Goal: Task Accomplishment & Management: Manage account settings

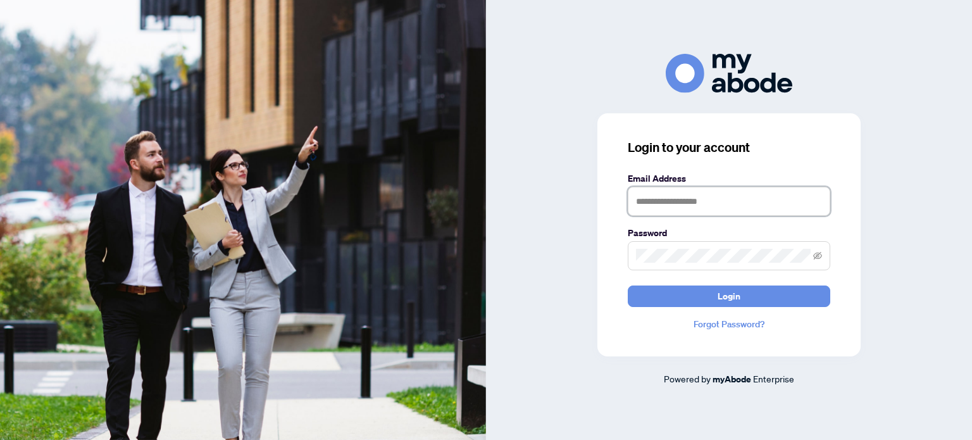
drag, startPoint x: 746, startPoint y: 207, endPoint x: 740, endPoint y: 212, distance: 7.6
click at [740, 210] on input "text" at bounding box center [729, 201] width 203 height 29
type input "**********"
click at [823, 258] on span at bounding box center [729, 255] width 203 height 29
click at [818, 254] on icon "eye-invisible" at bounding box center [817, 255] width 9 height 8
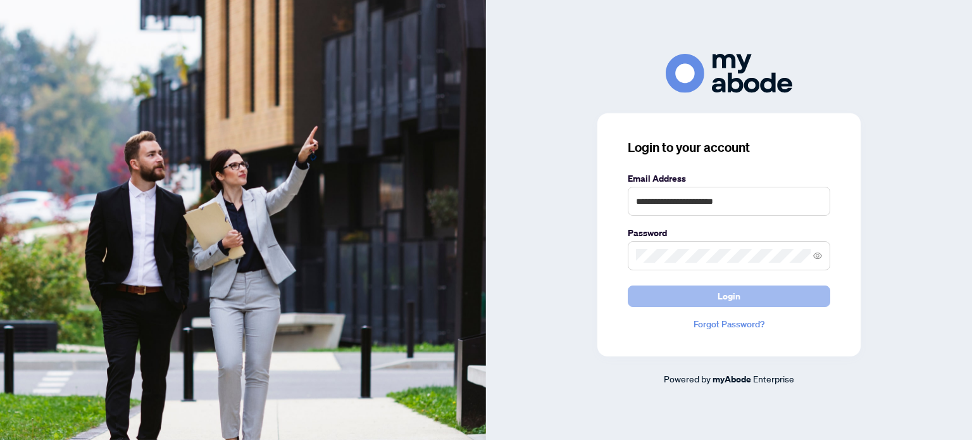
click at [724, 292] on span "Login" at bounding box center [729, 296] width 23 height 20
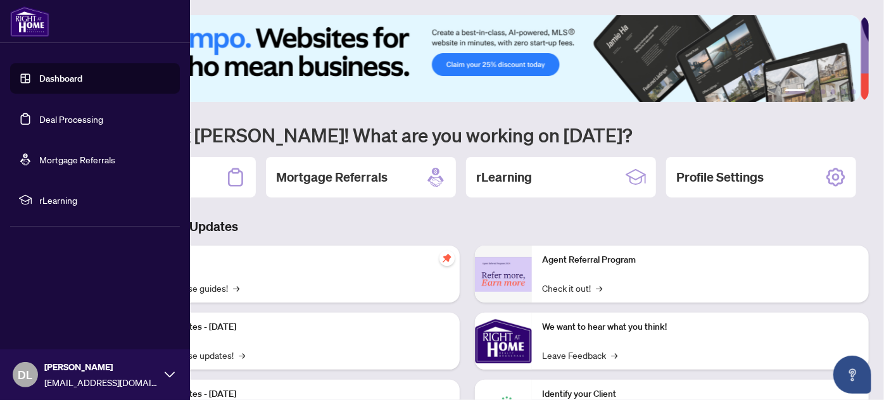
click at [84, 114] on link "Deal Processing" at bounding box center [71, 118] width 64 height 11
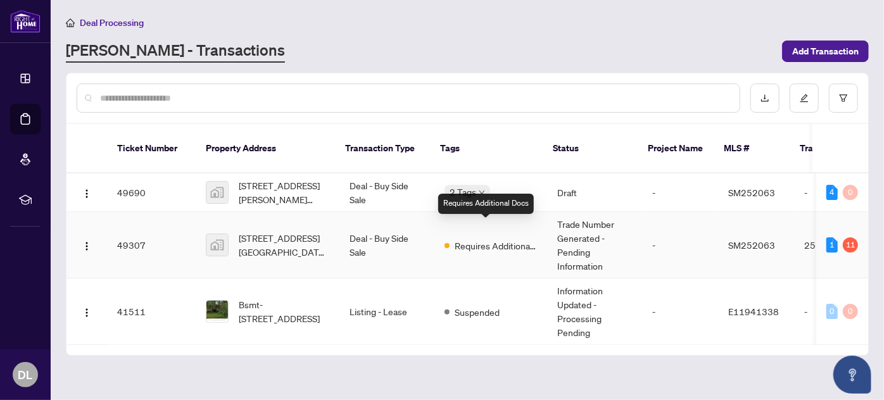
click at [495, 239] on span "Requires Additional Docs" at bounding box center [496, 246] width 82 height 14
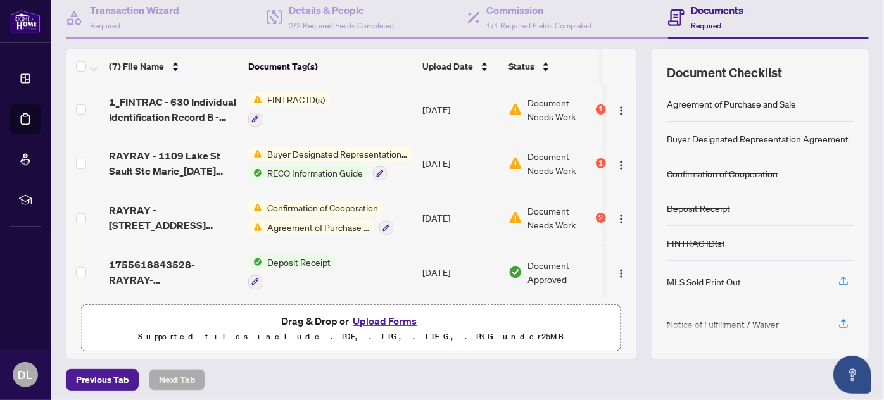
scroll to position [128, 0]
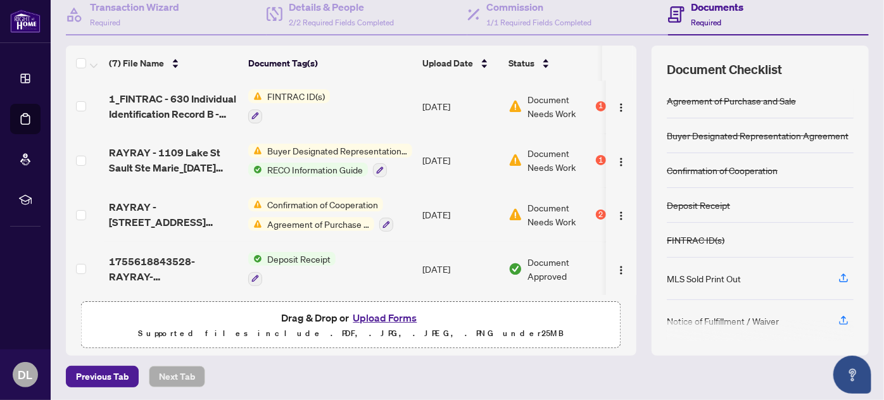
click at [332, 217] on span "Agreement of Purchase and Sale" at bounding box center [318, 224] width 112 height 14
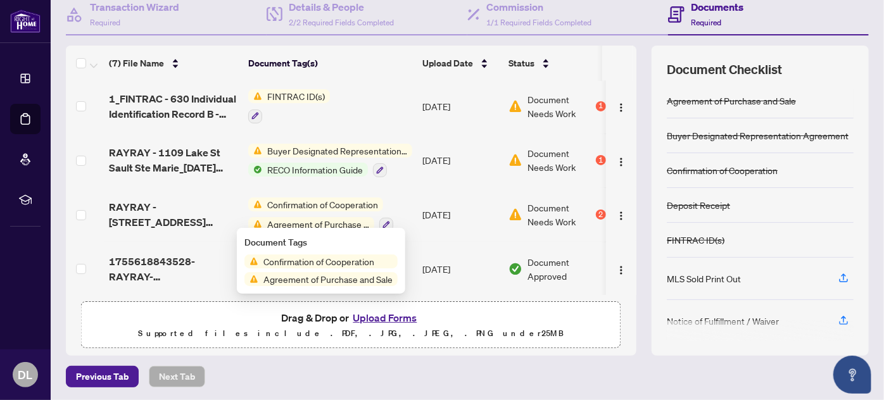
click at [336, 260] on span "Confirmation of Cooperation" at bounding box center [318, 261] width 121 height 14
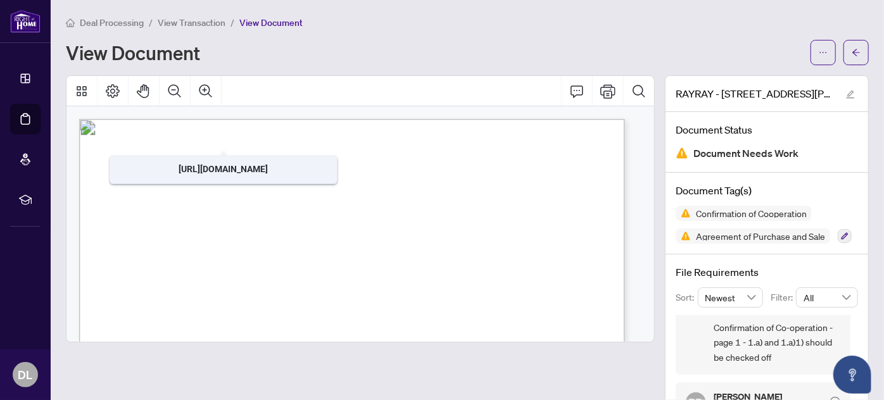
click at [209, 25] on span "View Transaction" at bounding box center [192, 22] width 68 height 11
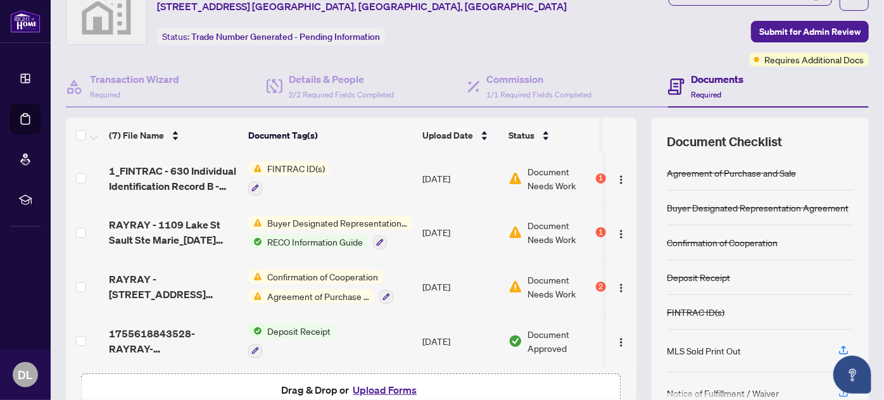
scroll to position [128, 0]
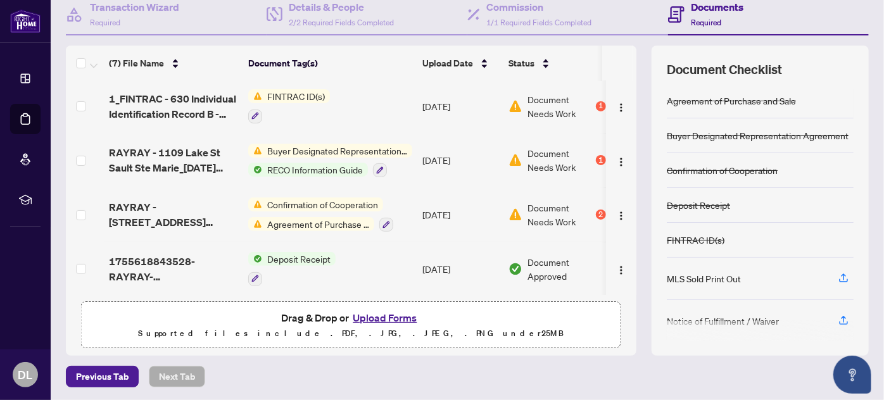
click at [336, 144] on span "Buyer Designated Representation Agreement" at bounding box center [337, 151] width 150 height 14
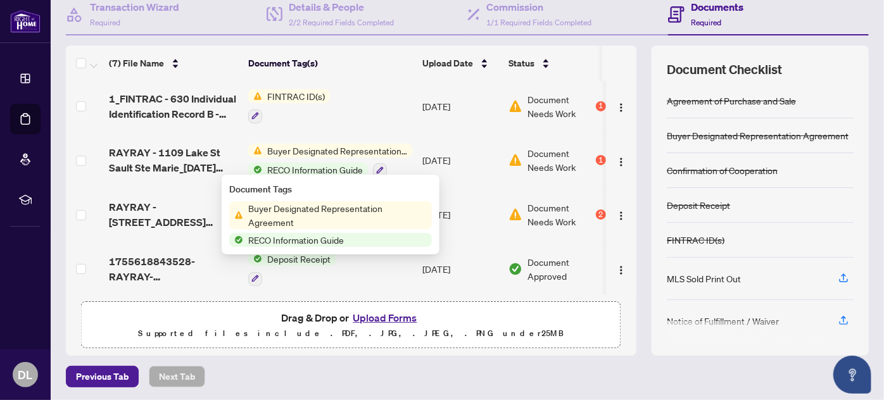
click at [361, 211] on span "Buyer Designated Representation Agreement" at bounding box center [337, 215] width 189 height 28
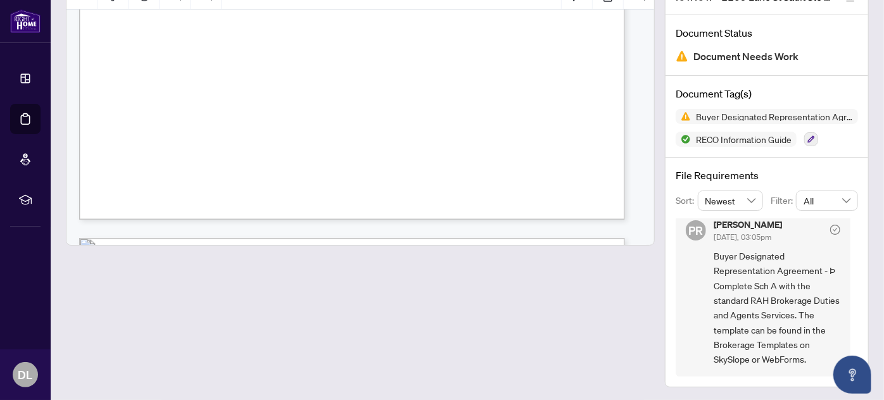
scroll to position [11268, 0]
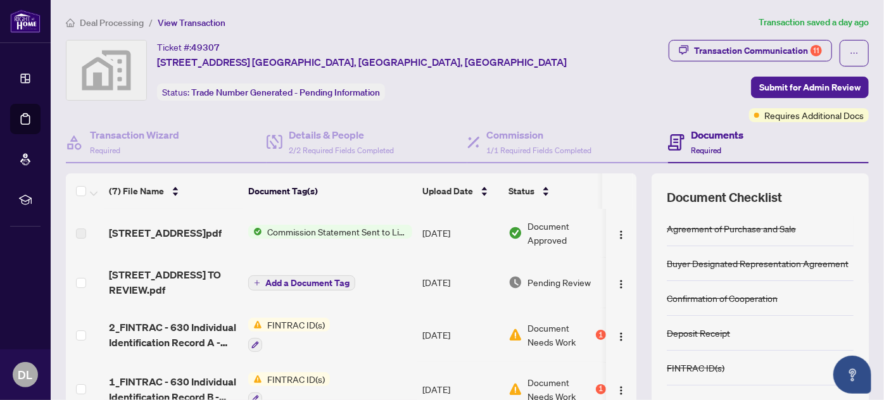
scroll to position [115, 0]
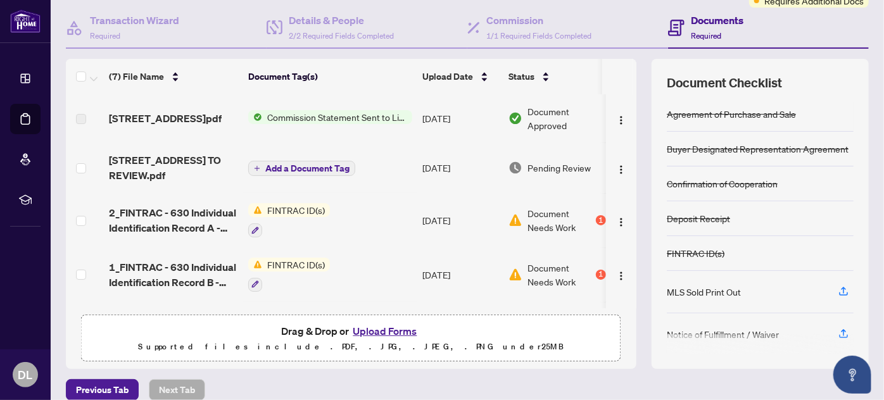
click at [313, 209] on span "FINTRAC ID(s)" at bounding box center [296, 210] width 68 height 14
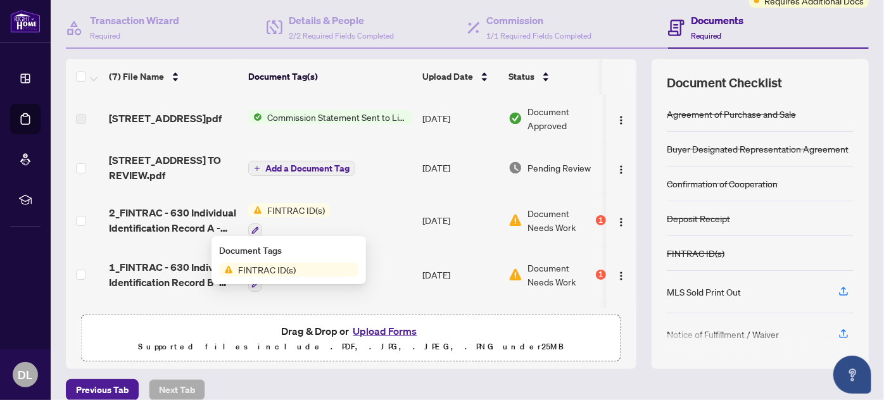
click at [283, 271] on span "FINTRAC ID(s)" at bounding box center [267, 270] width 68 height 14
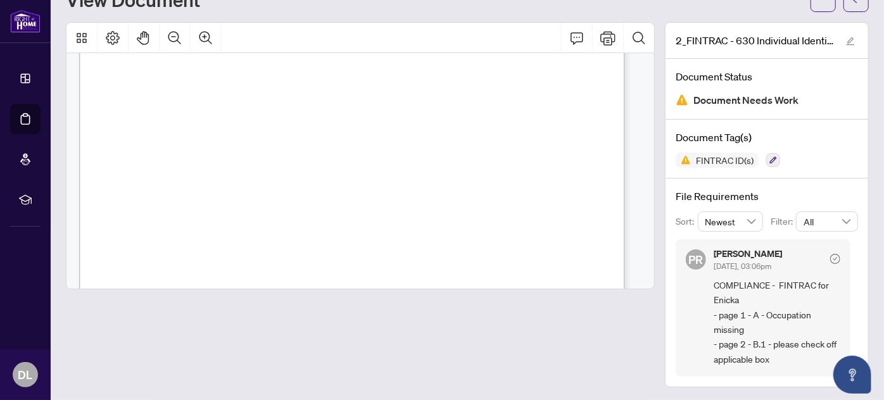
scroll to position [920, 0]
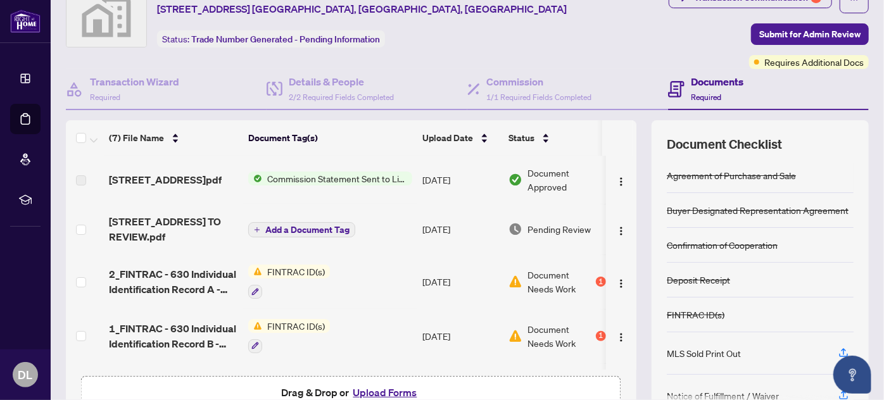
click at [298, 319] on span "FINTRAC ID(s)" at bounding box center [296, 326] width 68 height 14
click at [299, 384] on span "FINTRAC ID(s)" at bounding box center [267, 385] width 68 height 14
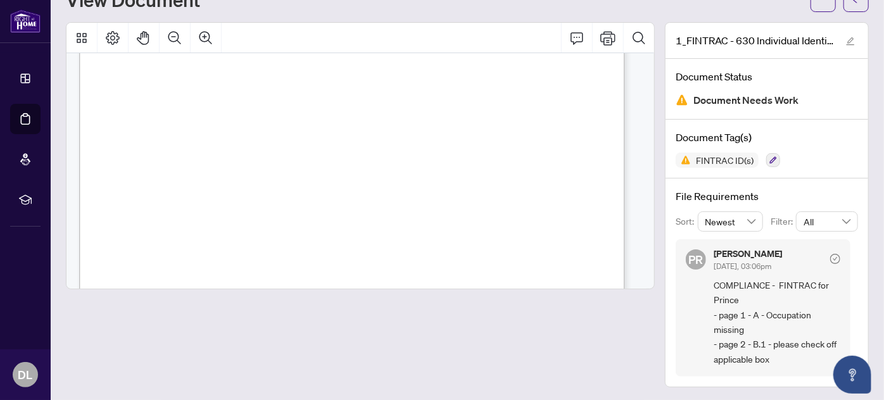
scroll to position [172, 0]
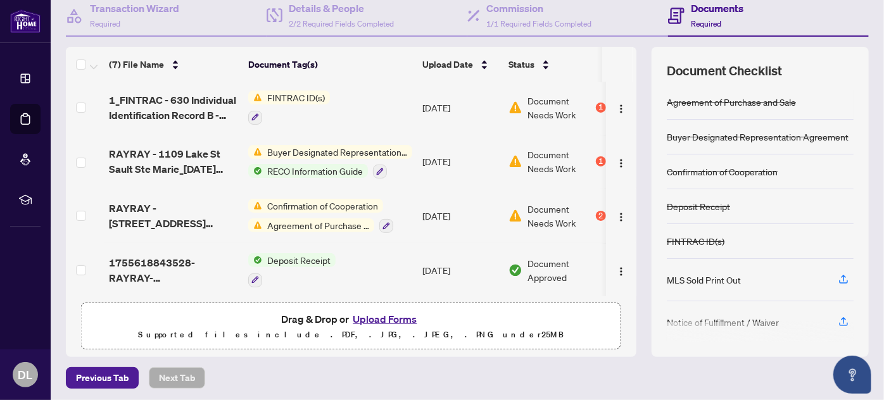
scroll to position [128, 0]
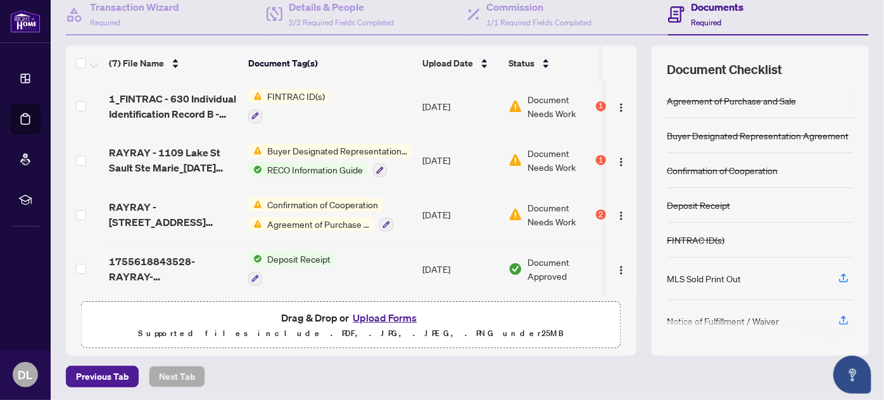
click at [344, 220] on span "Agreement of Purchase and Sale" at bounding box center [318, 224] width 112 height 14
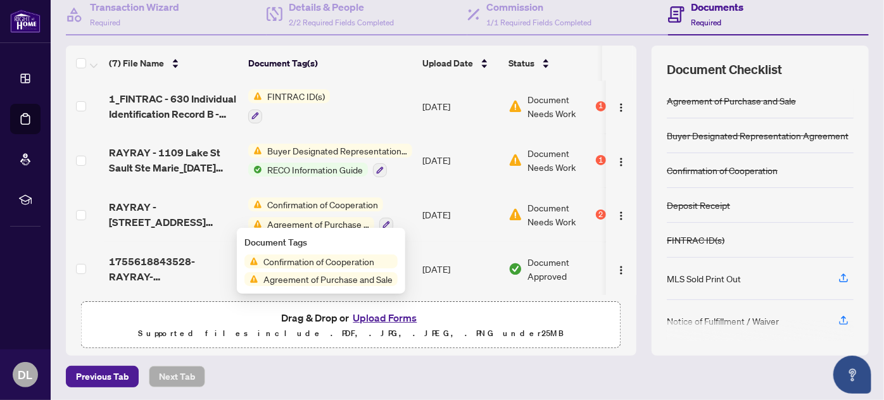
click at [305, 282] on span "Agreement of Purchase and Sale" at bounding box center [327, 279] width 139 height 14
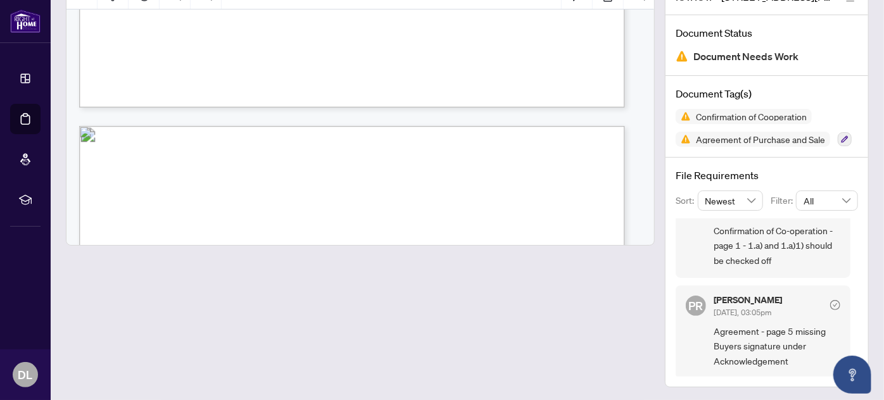
scroll to position [5064, 0]
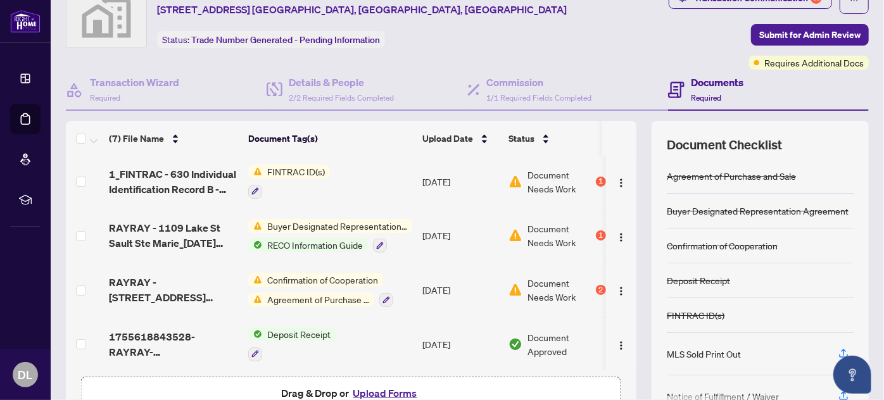
scroll to position [70, 0]
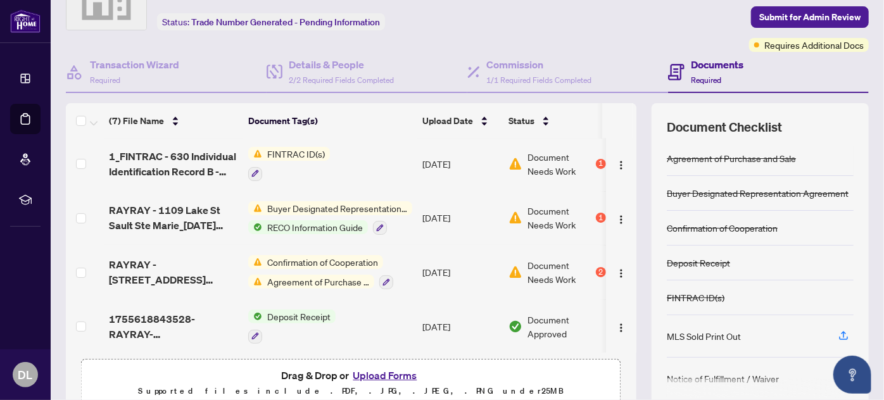
click at [342, 275] on span "Agreement of Purchase and Sale" at bounding box center [318, 282] width 112 height 14
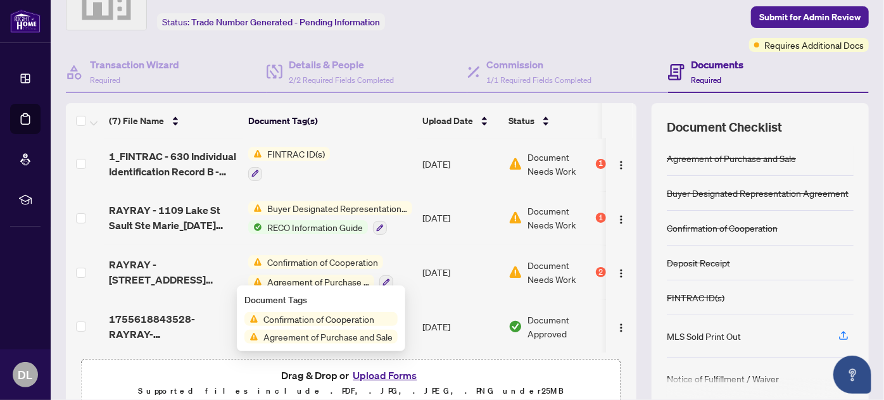
click at [357, 337] on span "Agreement of Purchase and Sale" at bounding box center [327, 337] width 139 height 14
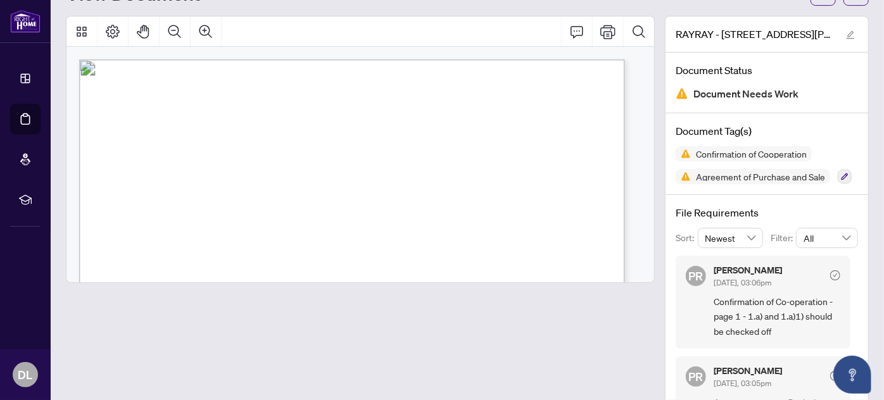
scroll to position [39, 0]
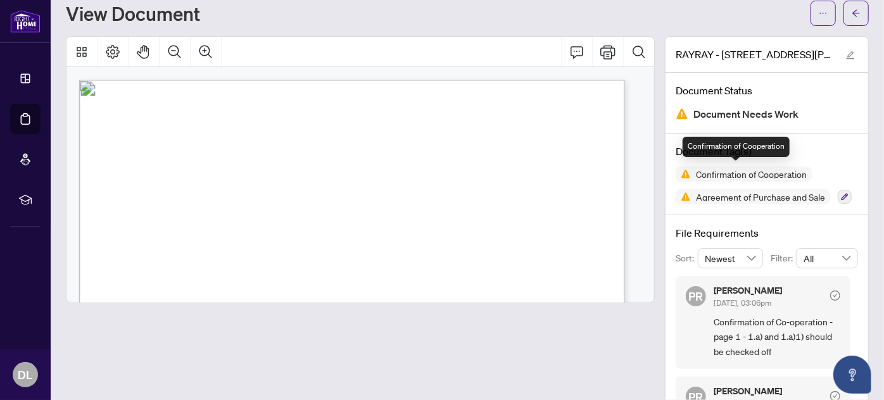
click at [731, 166] on span "Confirmation of Cooperation" at bounding box center [743, 173] width 136 height 15
click at [731, 173] on span "Confirmation of Cooperation" at bounding box center [751, 174] width 121 height 9
click at [693, 170] on span "Confirmation of Cooperation" at bounding box center [751, 174] width 121 height 9
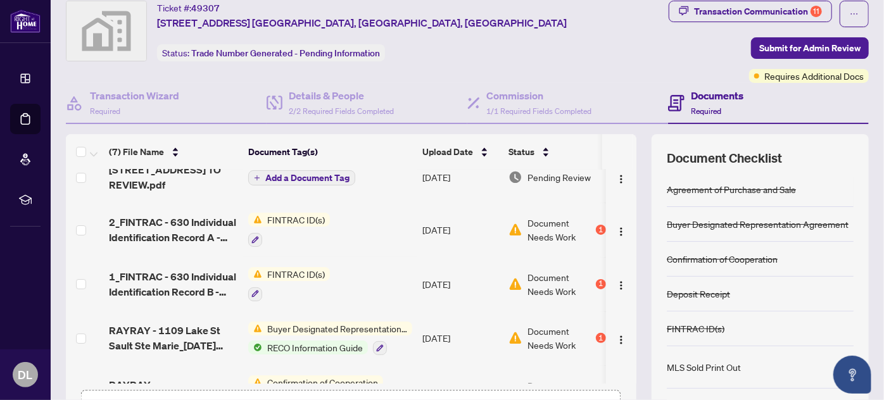
scroll to position [155, 0]
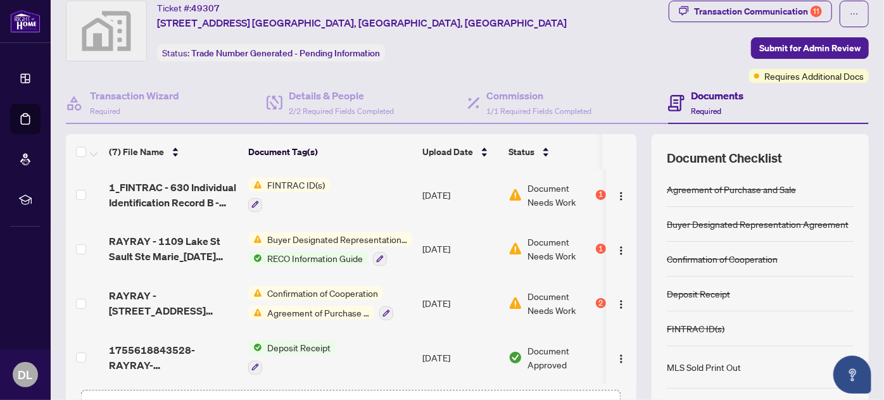
click at [324, 306] on span "Agreement of Purchase and Sale" at bounding box center [318, 313] width 112 height 14
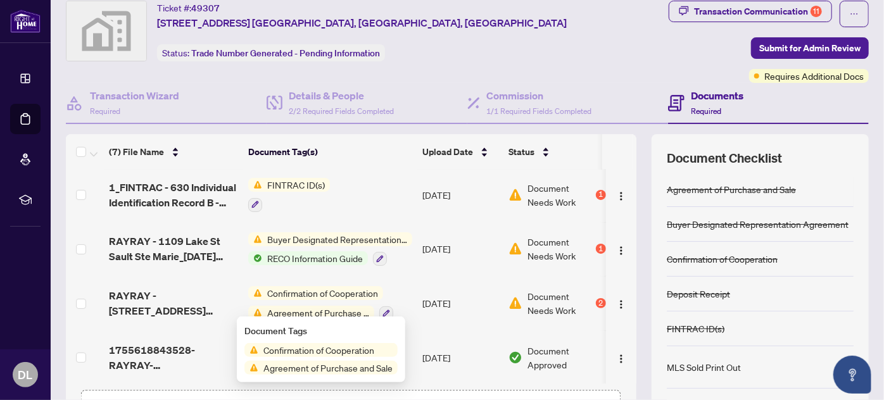
click at [336, 367] on span "Agreement of Purchase and Sale" at bounding box center [327, 368] width 139 height 14
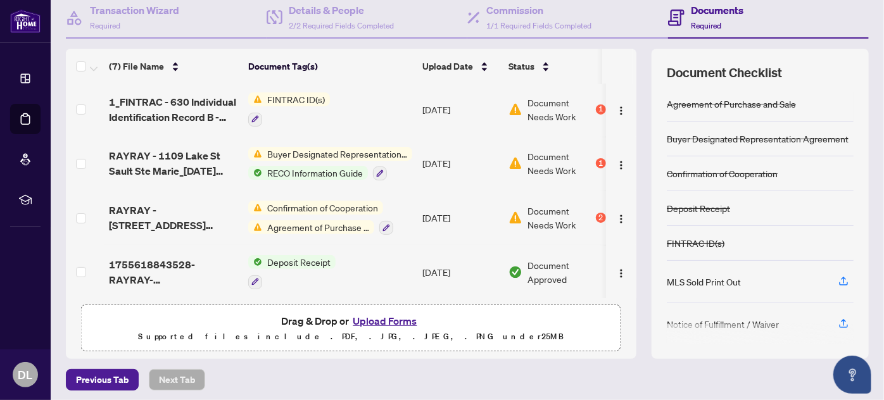
scroll to position [128, 0]
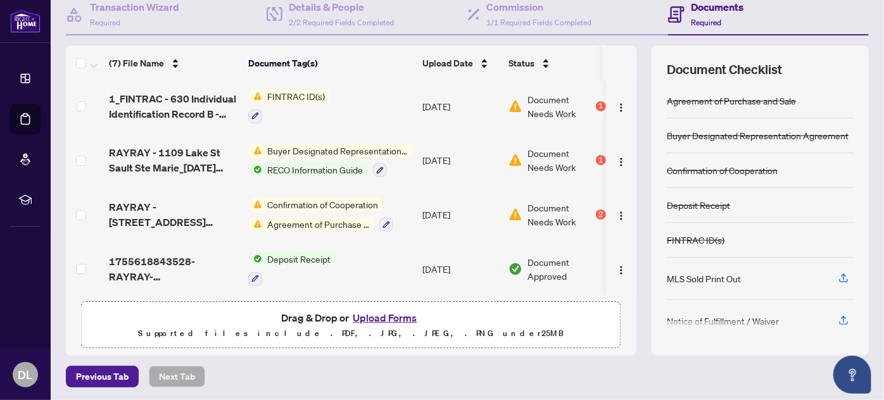
click at [348, 199] on span "Confirmation of Cooperation" at bounding box center [322, 205] width 121 height 14
click at [346, 146] on span "Buyer Designated Representation Agreement" at bounding box center [337, 151] width 150 height 14
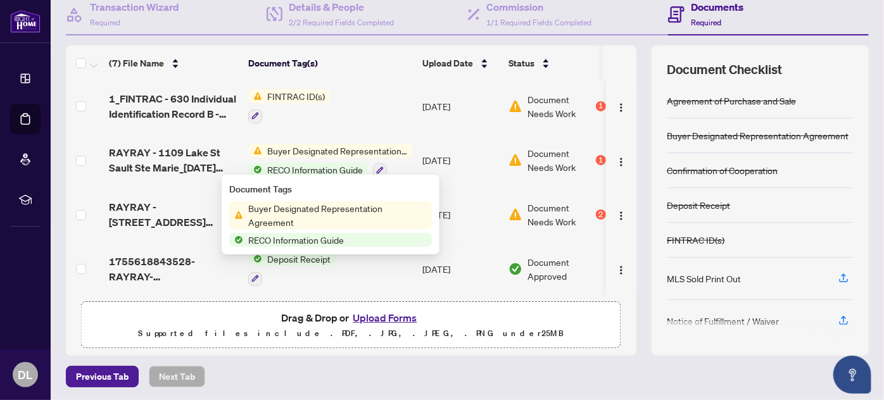
click at [325, 208] on span "Buyer Designated Representation Agreement" at bounding box center [337, 215] width 189 height 28
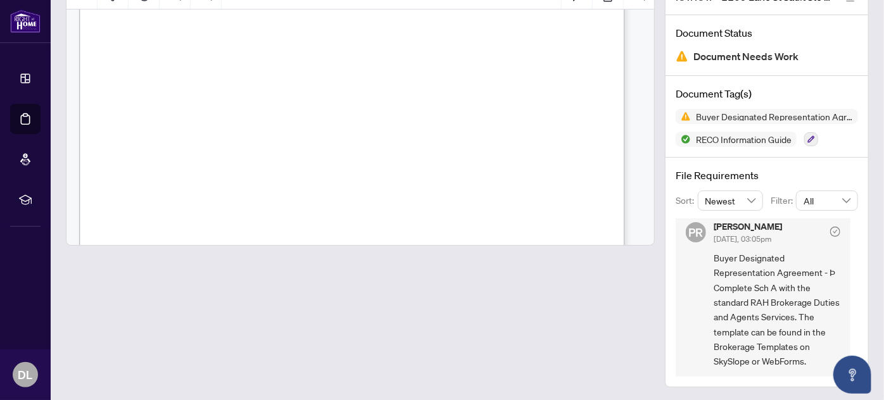
scroll to position [8, 0]
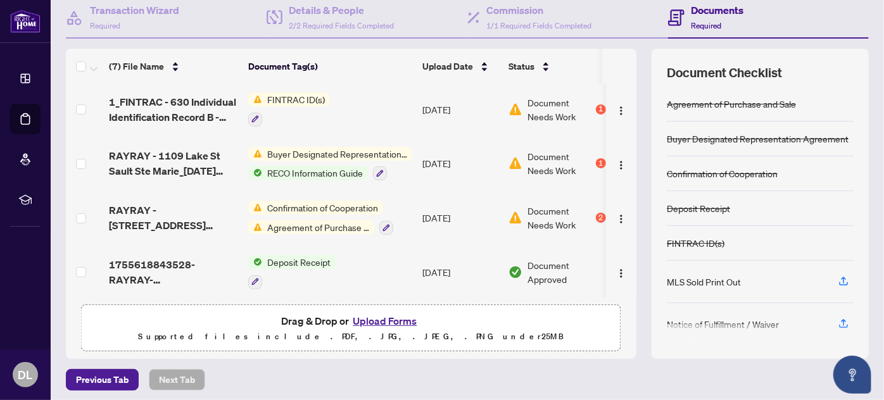
scroll to position [128, 0]
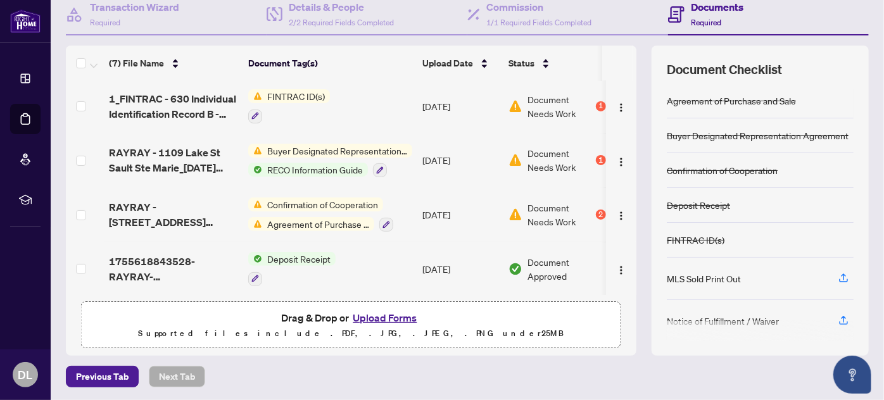
click at [351, 199] on span "Confirmation of Cooperation" at bounding box center [322, 205] width 121 height 14
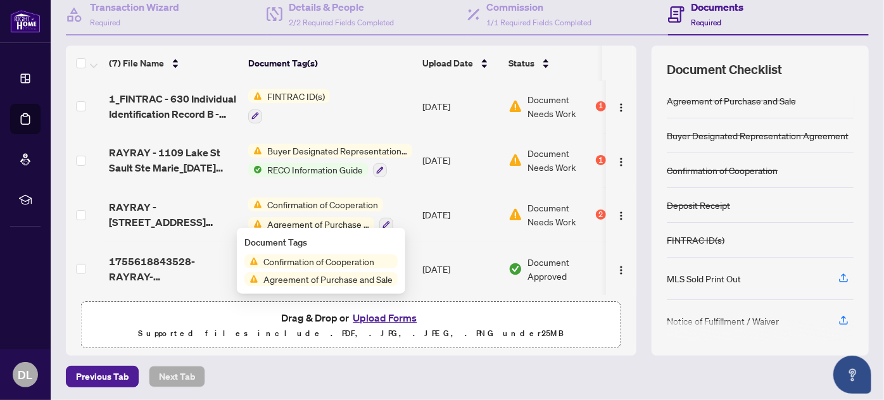
click at [340, 267] on span "Confirmation of Cooperation" at bounding box center [318, 261] width 121 height 14
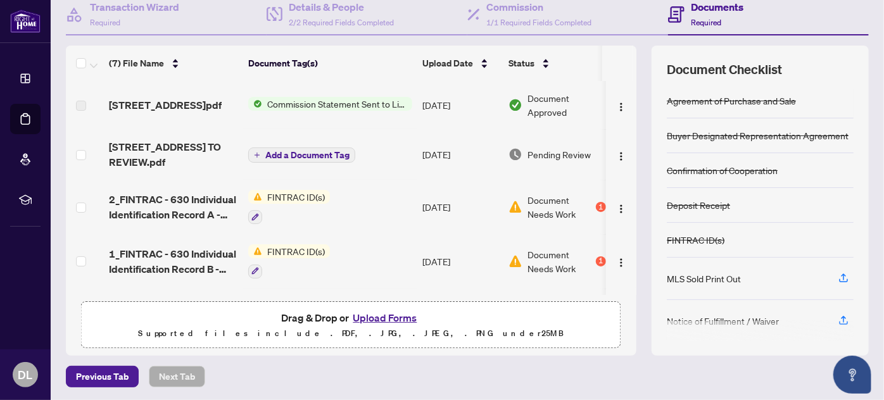
click at [386, 313] on button "Upload Forms" at bounding box center [385, 318] width 72 height 16
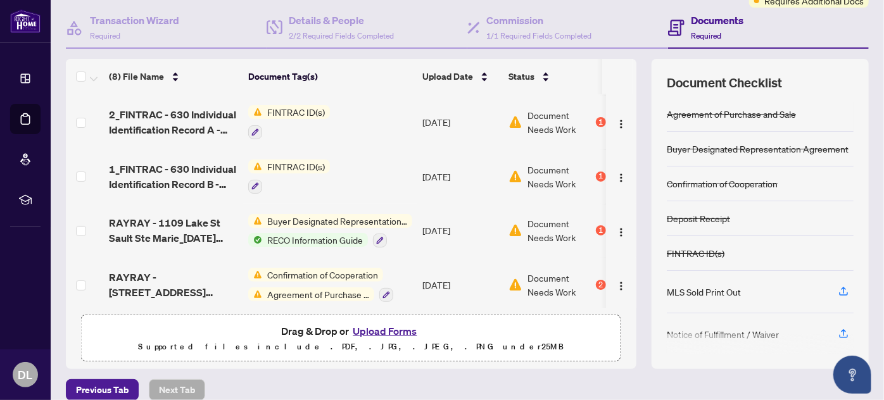
scroll to position [34, 0]
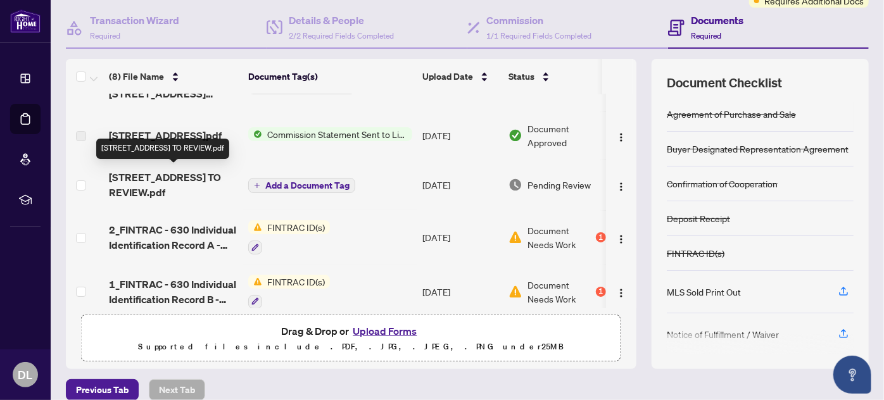
click at [145, 175] on span "[STREET_ADDRESS] TO REVIEW.pdf" at bounding box center [173, 185] width 129 height 30
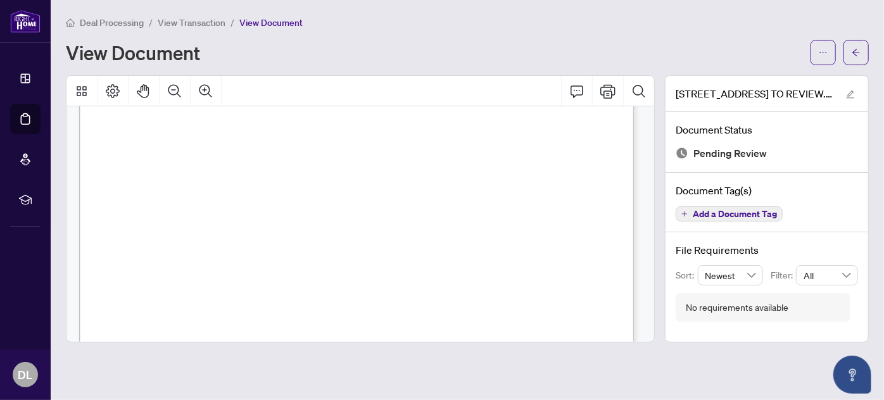
scroll to position [403, 0]
click at [850, 91] on icon "edit" at bounding box center [850, 95] width 8 height 8
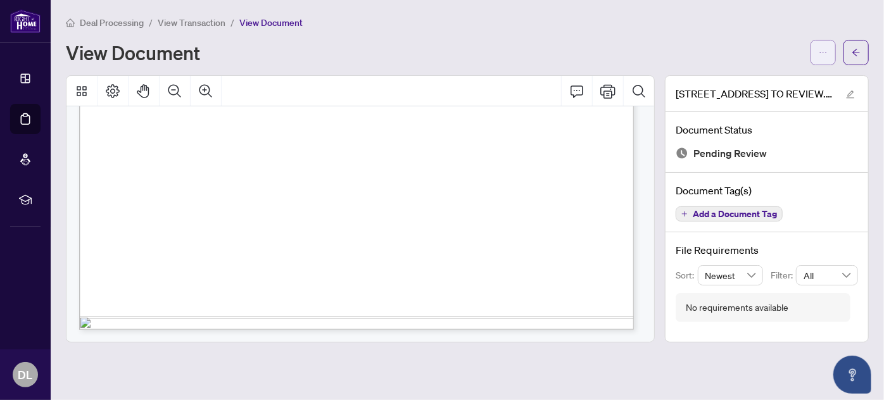
click at [820, 54] on icon "ellipsis" at bounding box center [822, 52] width 9 height 9
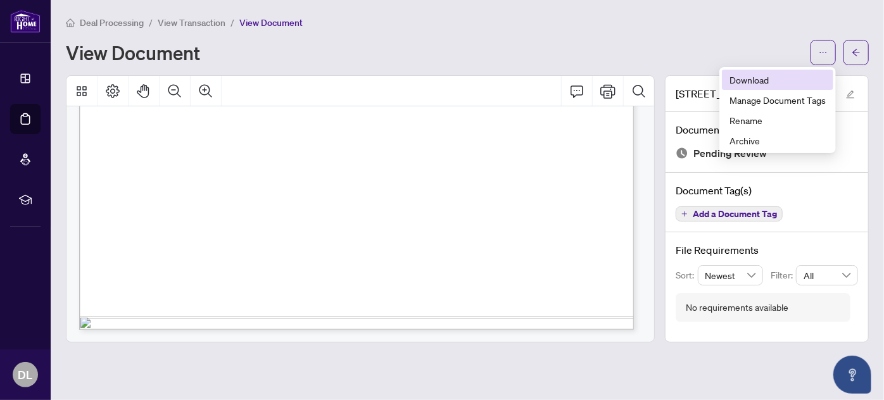
click at [744, 79] on span "Download" at bounding box center [777, 80] width 96 height 14
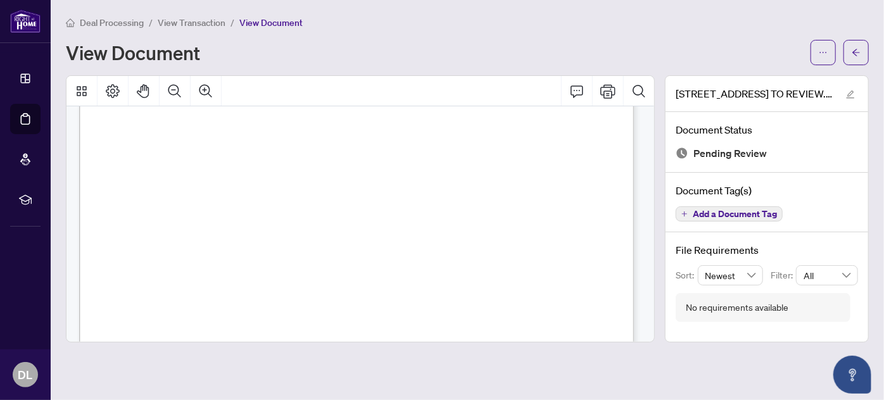
scroll to position [0, 0]
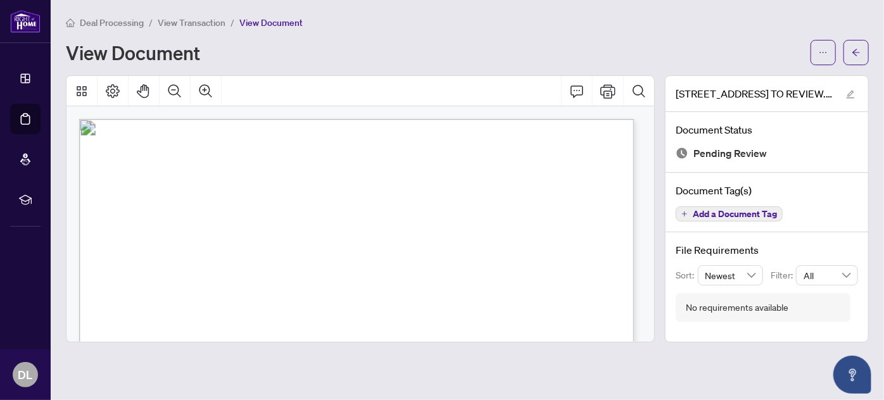
click at [203, 22] on span "View Transaction" at bounding box center [192, 22] width 68 height 11
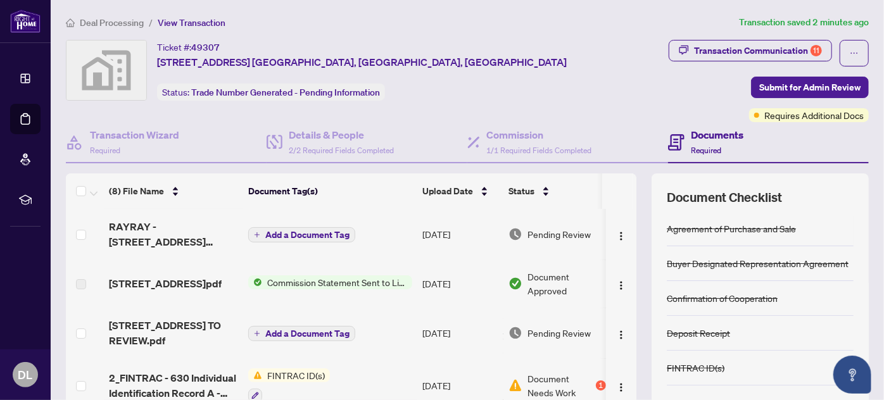
click at [354, 284] on span "Commission Statement Sent to Listing Brokerage" at bounding box center [337, 282] width 150 height 14
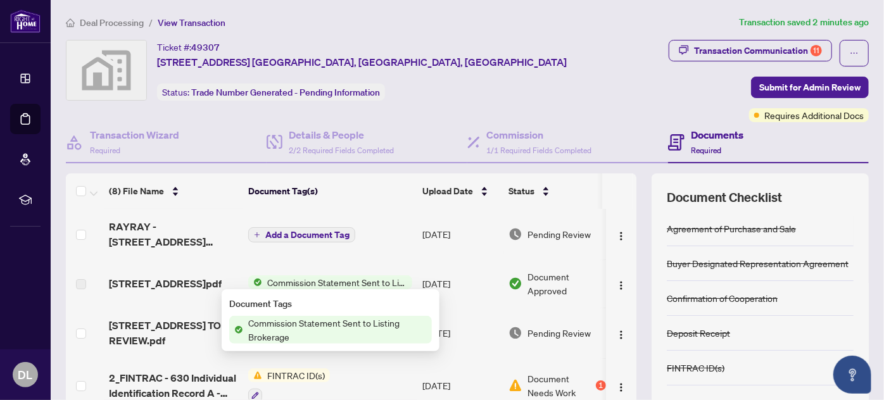
click at [337, 317] on span "Commission Statement Sent to Listing Brokerage" at bounding box center [337, 330] width 189 height 28
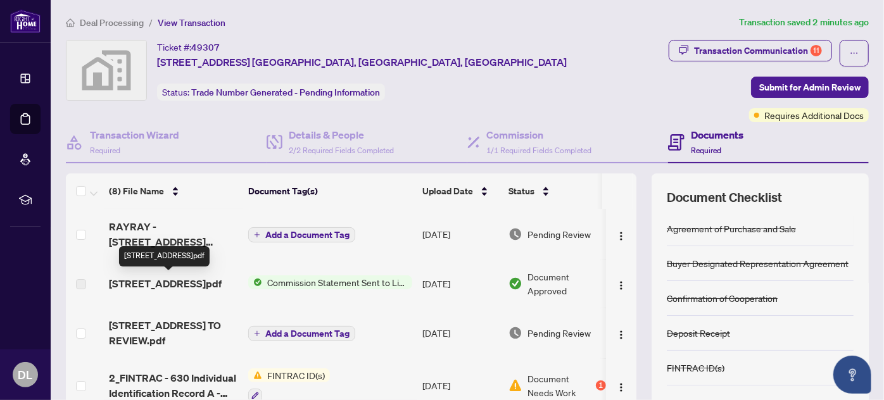
click at [180, 280] on span "[STREET_ADDRESS]pdf" at bounding box center [165, 283] width 113 height 15
click at [312, 287] on td "Commission Statement Sent to Listing Brokerage" at bounding box center [330, 284] width 174 height 48
click at [338, 280] on span "Commission Statement Sent to Listing Brokerage" at bounding box center [337, 282] width 150 height 14
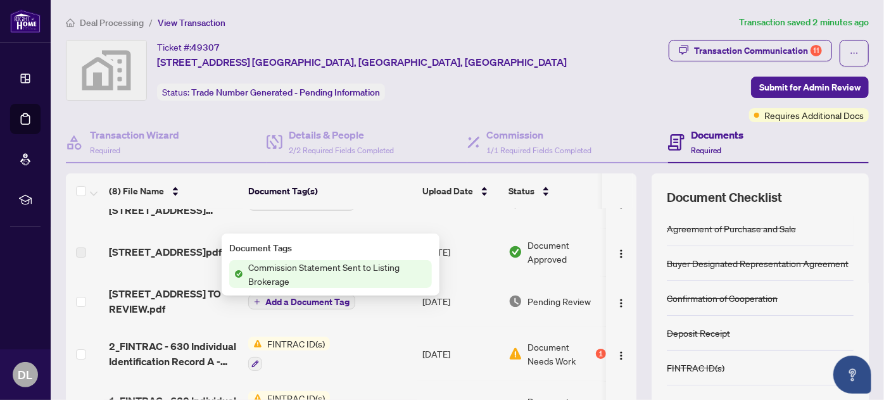
scroll to position [57, 0]
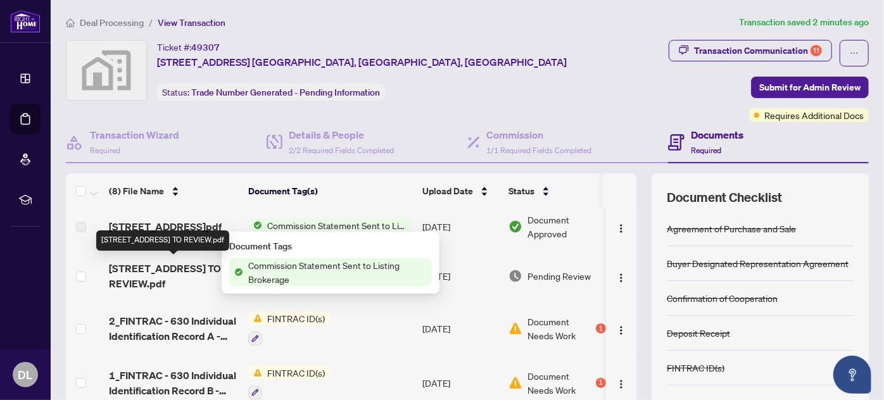
click at [158, 266] on span "[STREET_ADDRESS] TO REVIEW.pdf" at bounding box center [173, 276] width 129 height 30
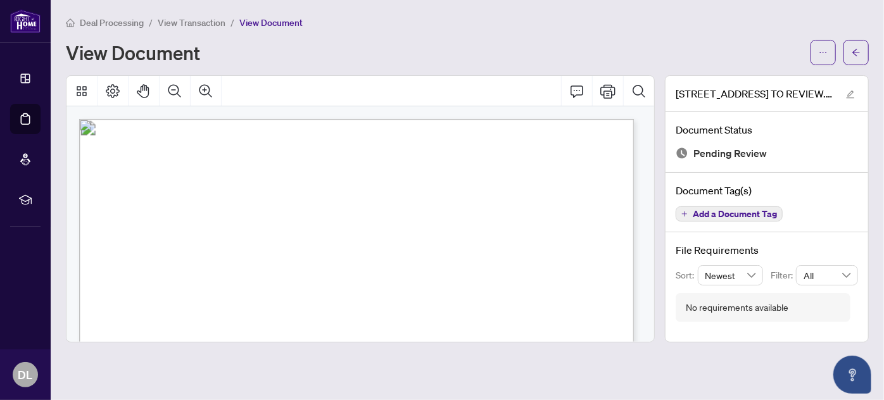
click at [736, 215] on span "Add a Document Tag" at bounding box center [735, 214] width 84 height 9
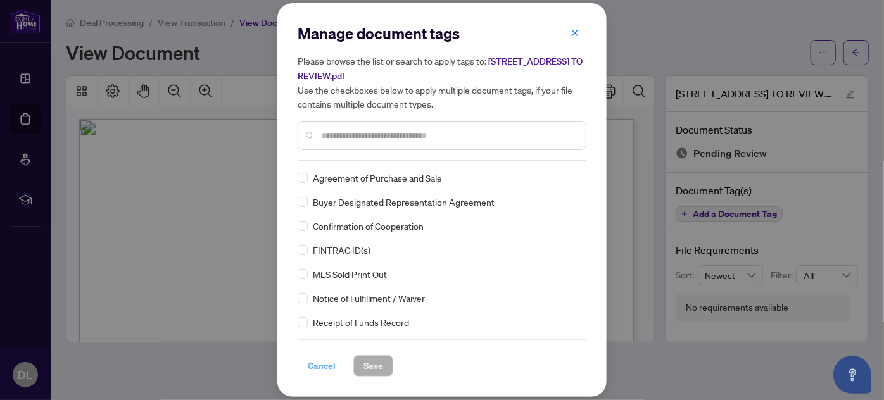
click at [322, 361] on span "Cancel" at bounding box center [322, 366] width 28 height 20
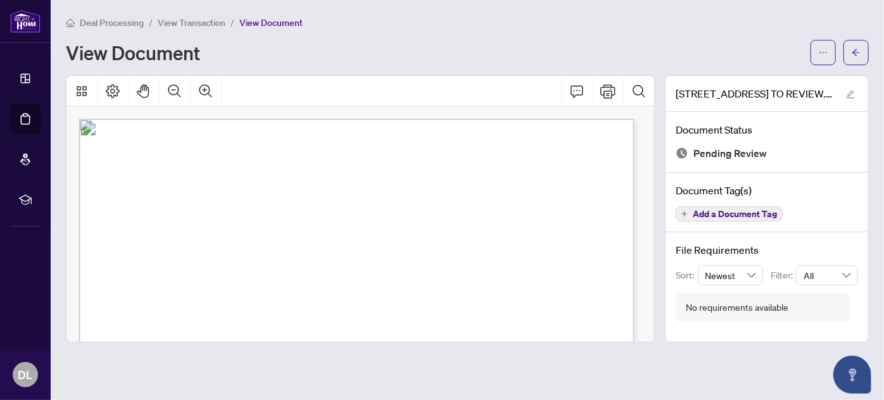
click at [202, 20] on span "View Transaction" at bounding box center [192, 22] width 68 height 11
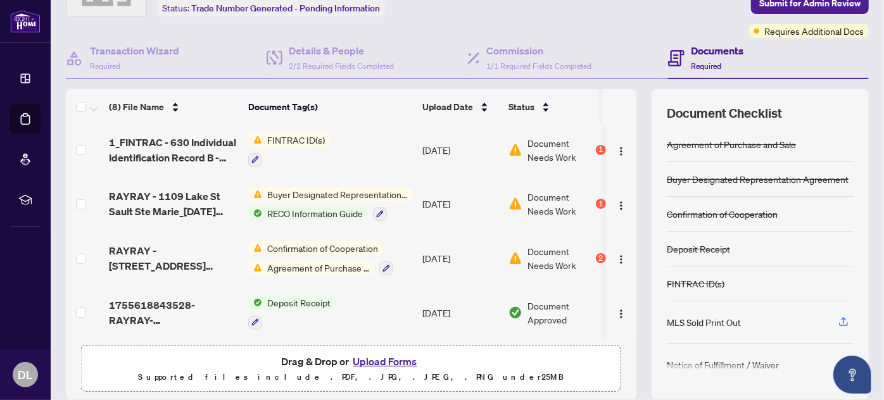
scroll to position [128, 0]
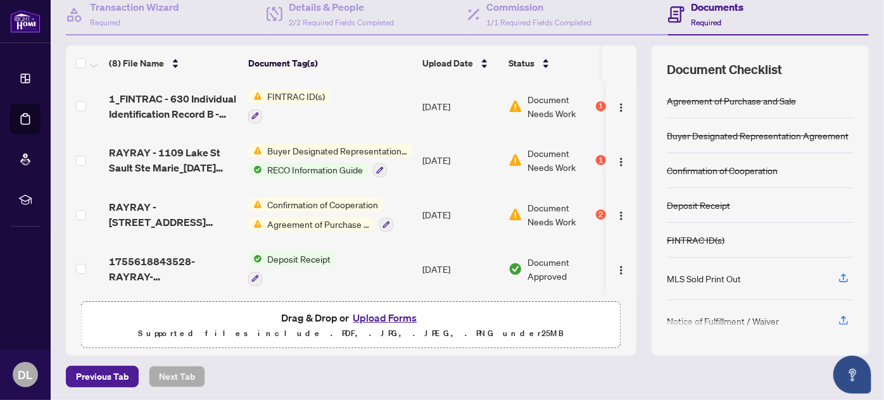
click at [381, 318] on button "Upload Forms" at bounding box center [385, 318] width 72 height 16
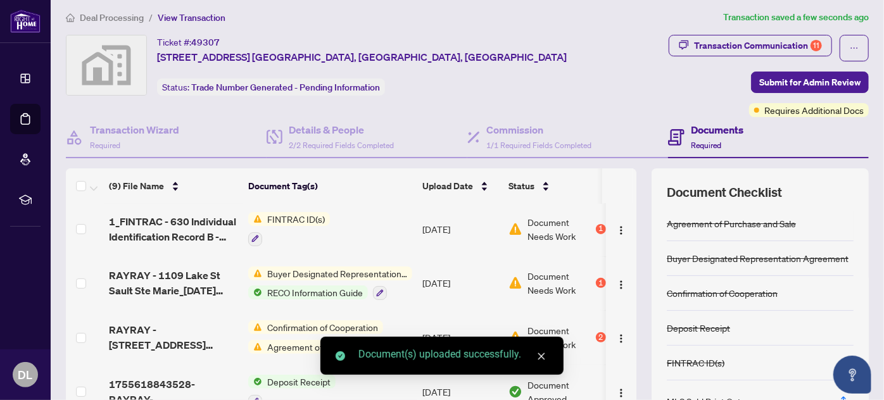
scroll to position [0, 0]
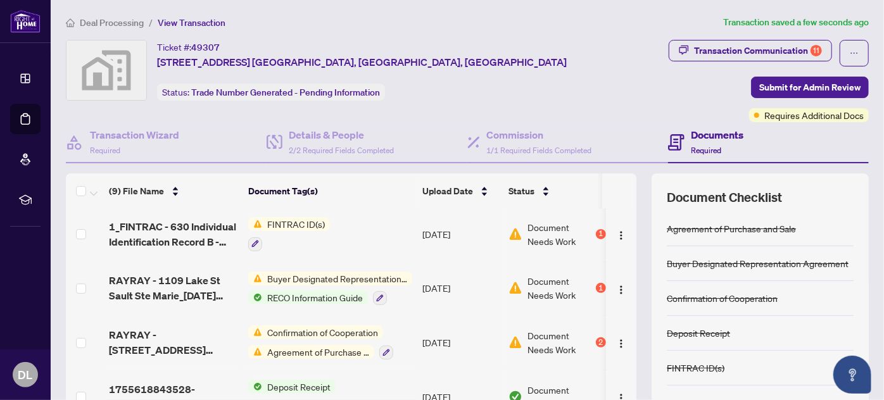
click at [708, 134] on h4 "Documents" at bounding box center [717, 134] width 53 height 15
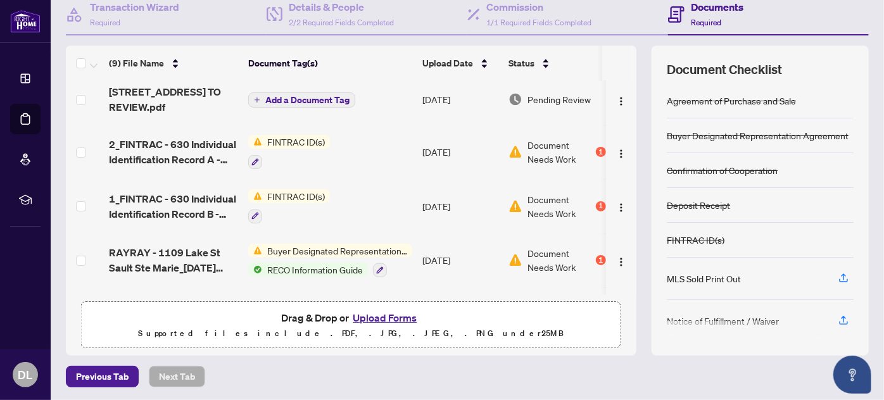
scroll to position [172, 0]
